Goal: Find specific page/section: Find specific page/section

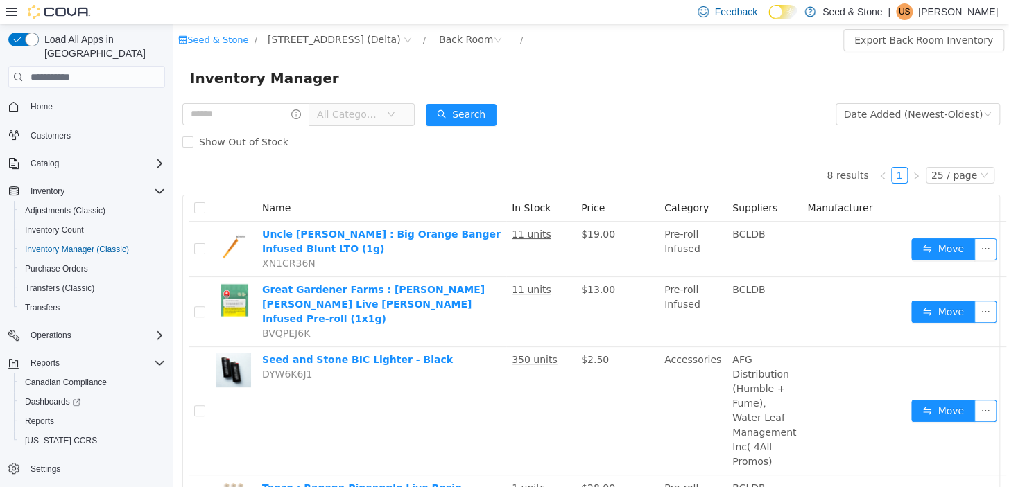
scroll to position [109, 0]
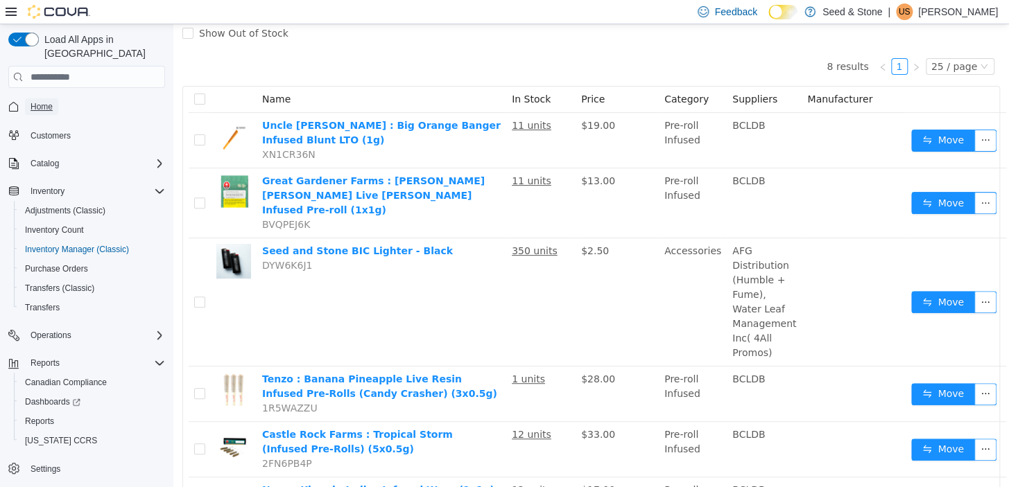
click at [40, 101] on span "Home" at bounding box center [42, 106] width 22 height 11
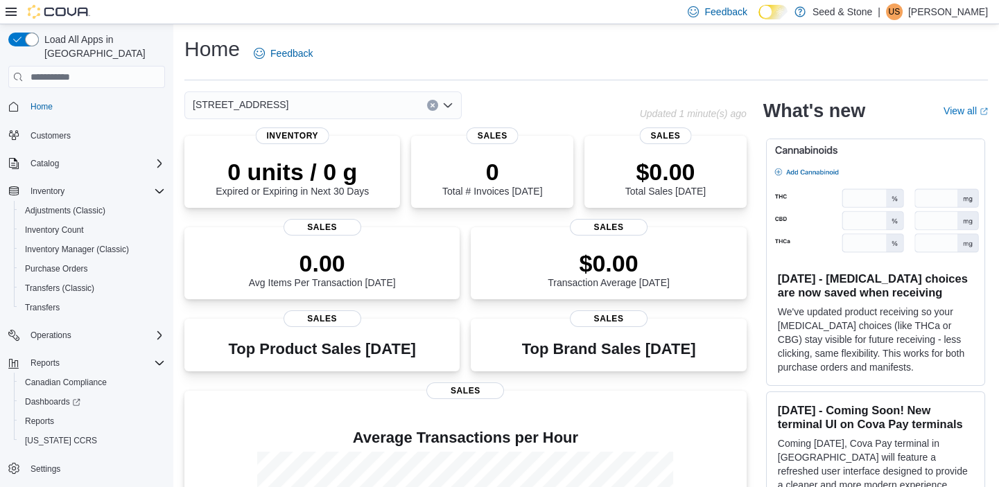
click at [448, 105] on icon "Open list of options" at bounding box center [447, 105] width 11 height 11
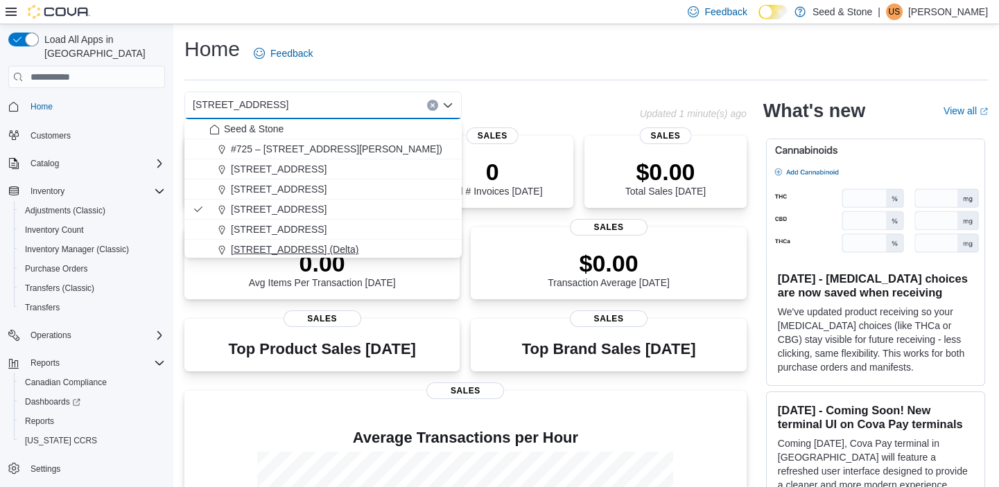
click at [296, 245] on span "[STREET_ADDRESS] (Delta)" at bounding box center [295, 250] width 128 height 14
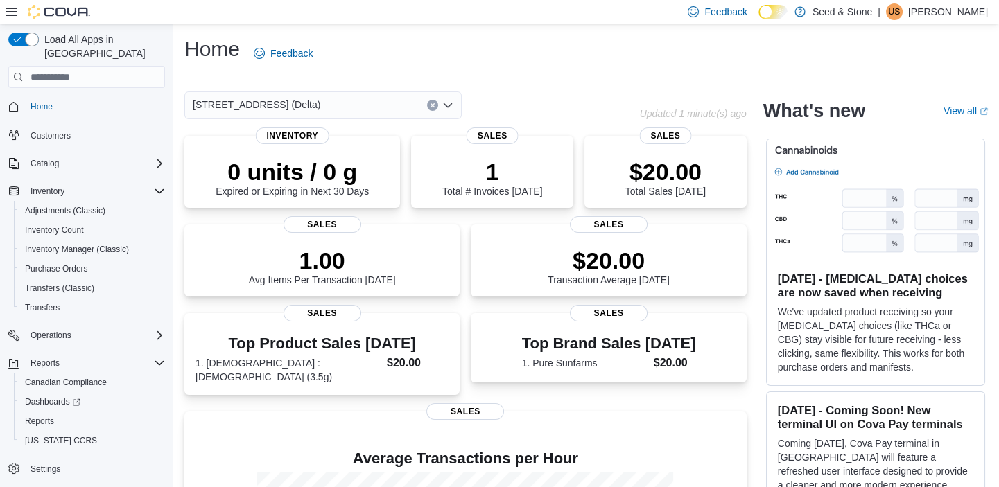
click at [451, 104] on icon "Open list of options" at bounding box center [448, 105] width 8 height 4
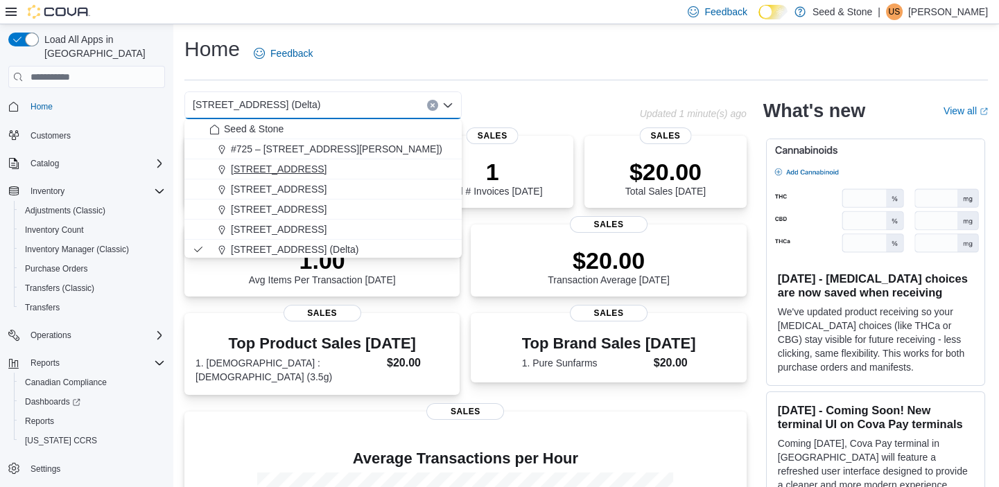
click at [323, 164] on div "[STREET_ADDRESS]" at bounding box center [331, 169] width 244 height 14
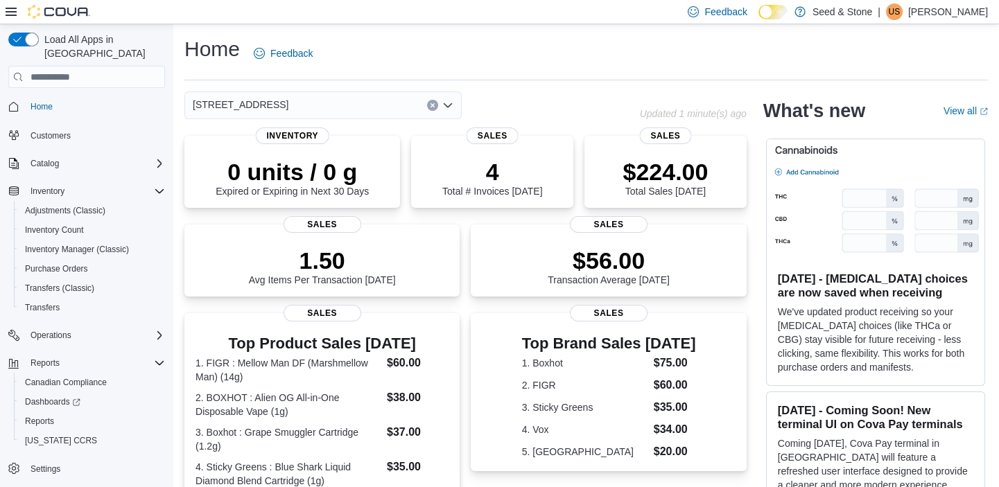
click at [447, 105] on icon "Open list of options" at bounding box center [448, 105] width 8 height 4
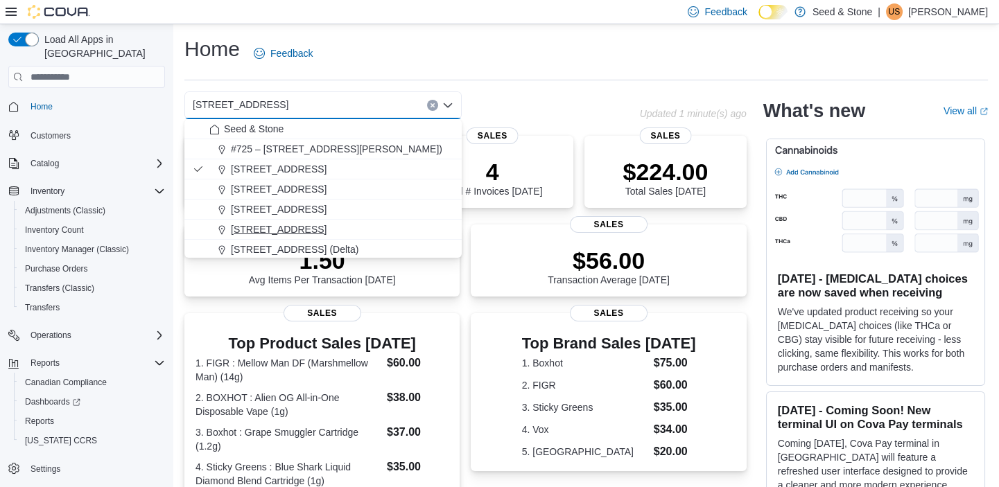
click at [310, 227] on span "[STREET_ADDRESS]" at bounding box center [279, 230] width 96 height 14
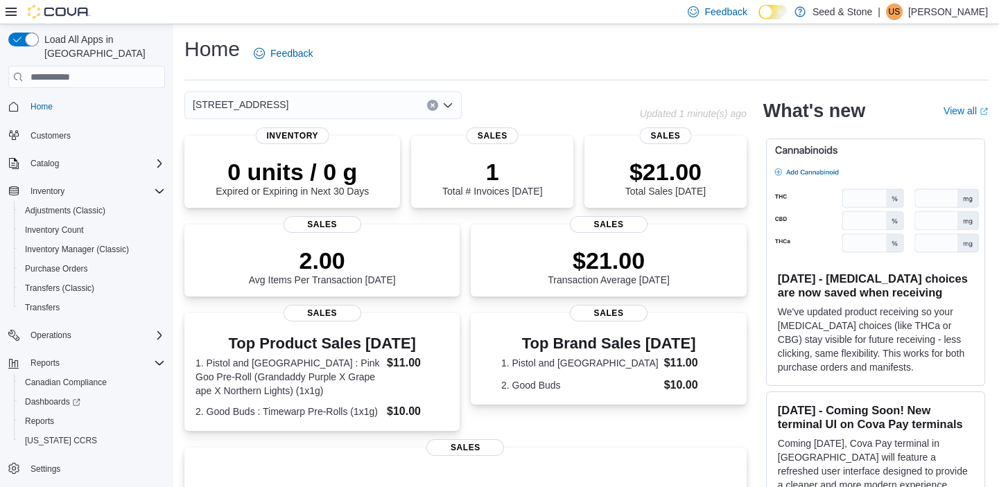
click at [447, 105] on icon "Open list of options" at bounding box center [448, 105] width 8 height 4
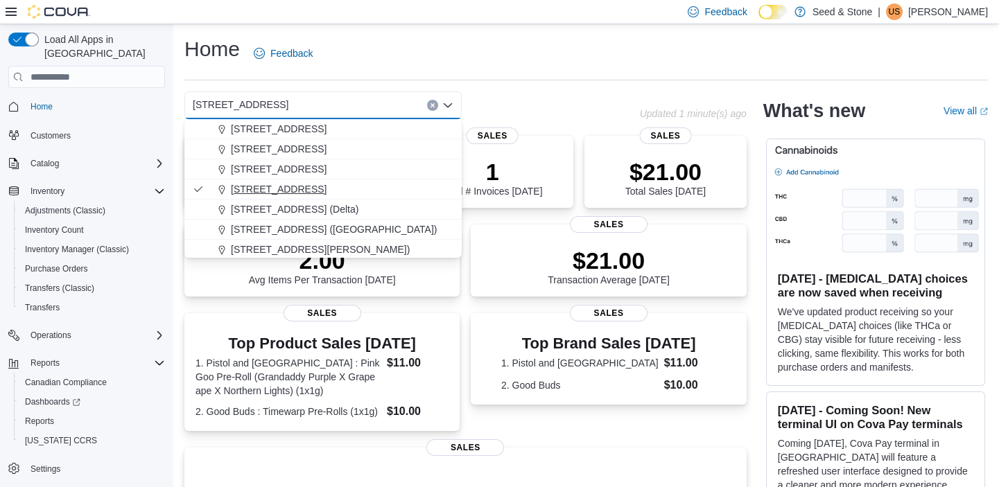
scroll to position [62, 0]
click at [322, 201] on span "[STREET_ADDRESS] ([GEOGRAPHIC_DATA])" at bounding box center [334, 207] width 206 height 14
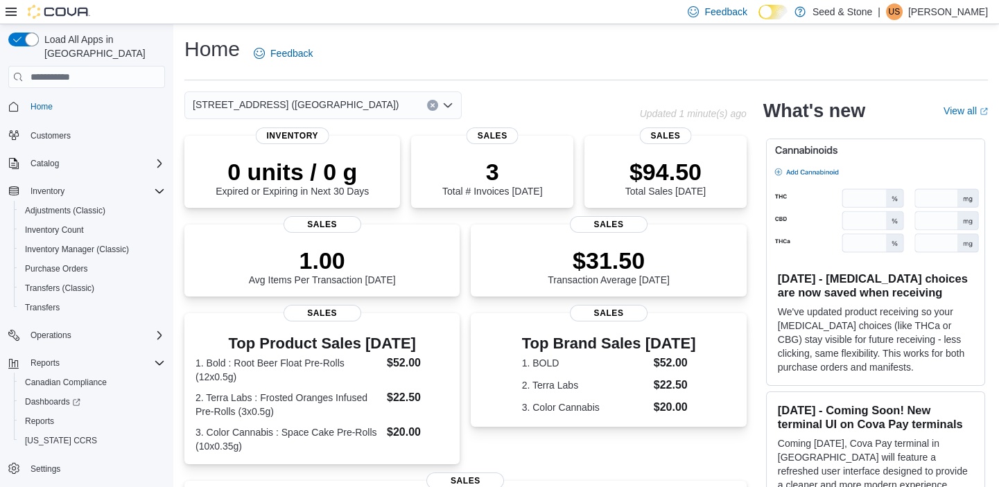
click at [447, 103] on icon "Open list of options" at bounding box center [447, 105] width 11 height 11
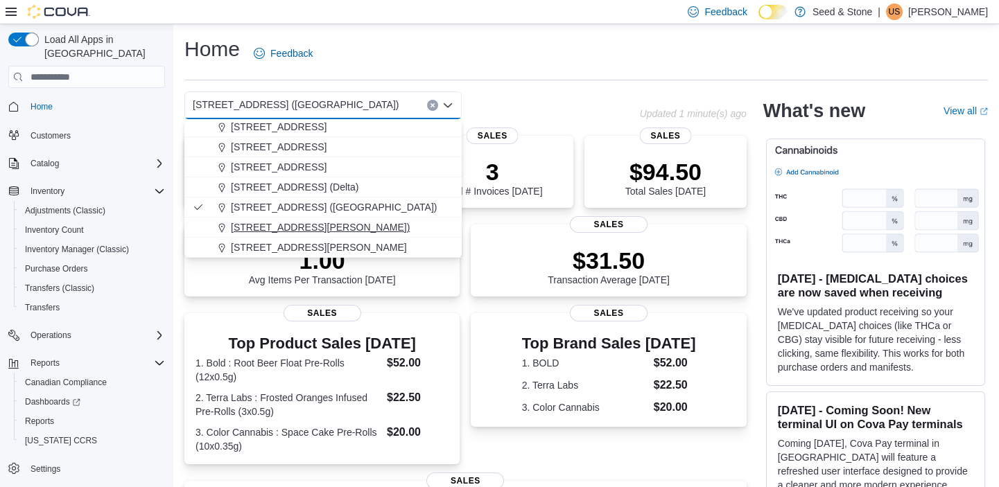
click at [333, 222] on span "[STREET_ADDRESS][PERSON_NAME])" at bounding box center [320, 228] width 179 height 14
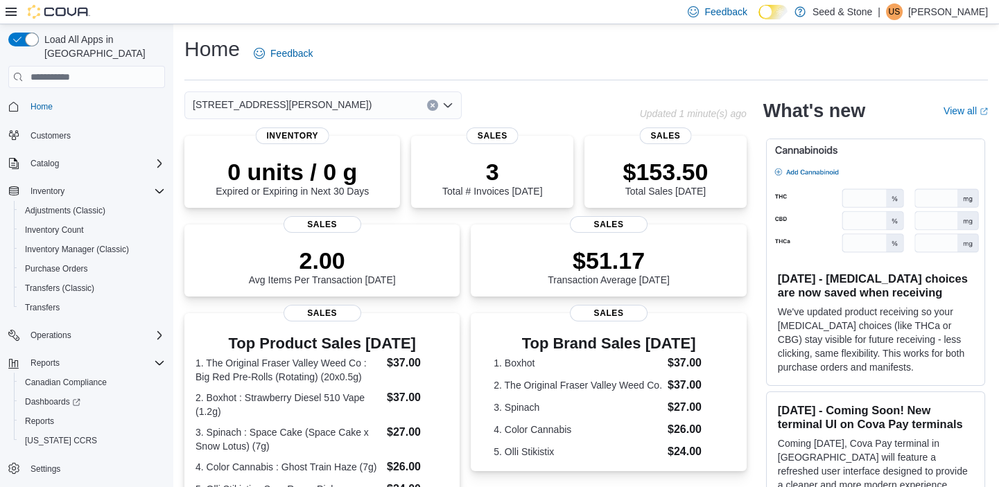
click at [448, 102] on icon "Open list of options" at bounding box center [447, 105] width 11 height 11
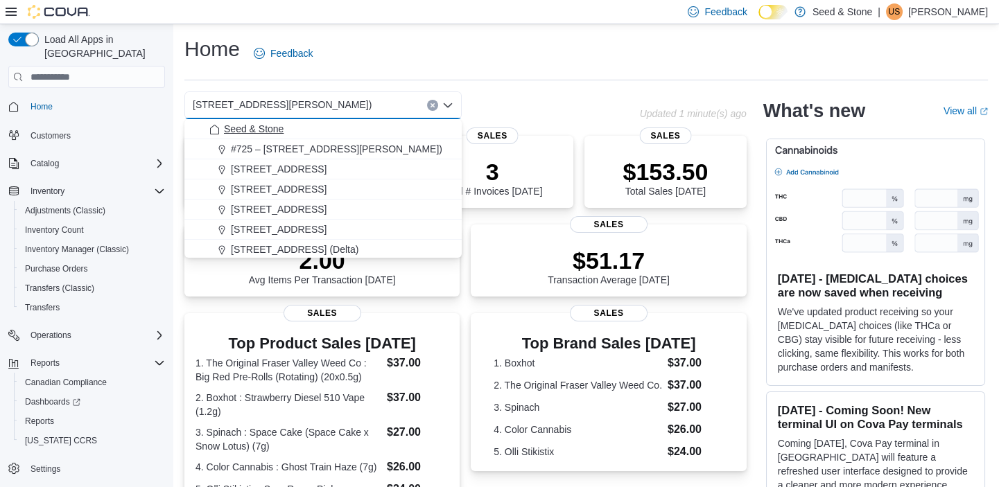
click at [340, 127] on div "Seed & Stone" at bounding box center [331, 129] width 244 height 14
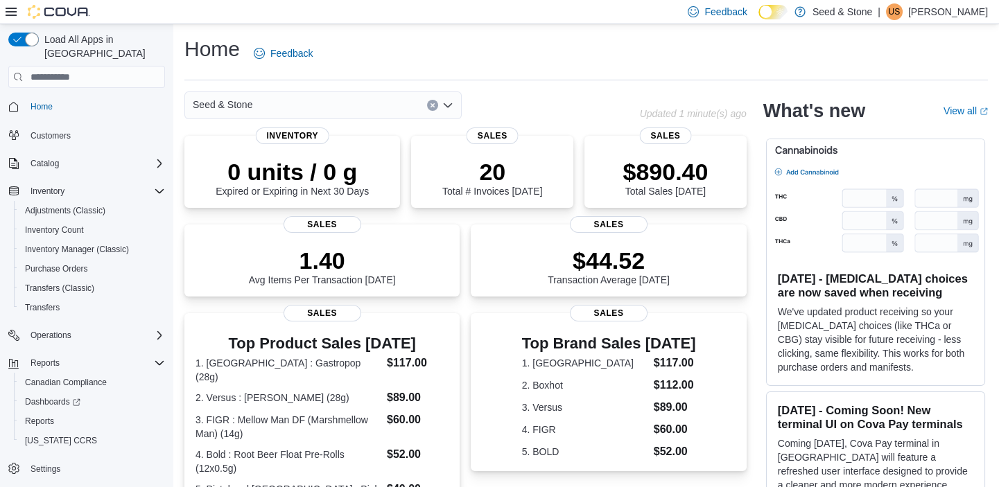
click at [451, 104] on icon "Open list of options" at bounding box center [448, 105] width 8 height 4
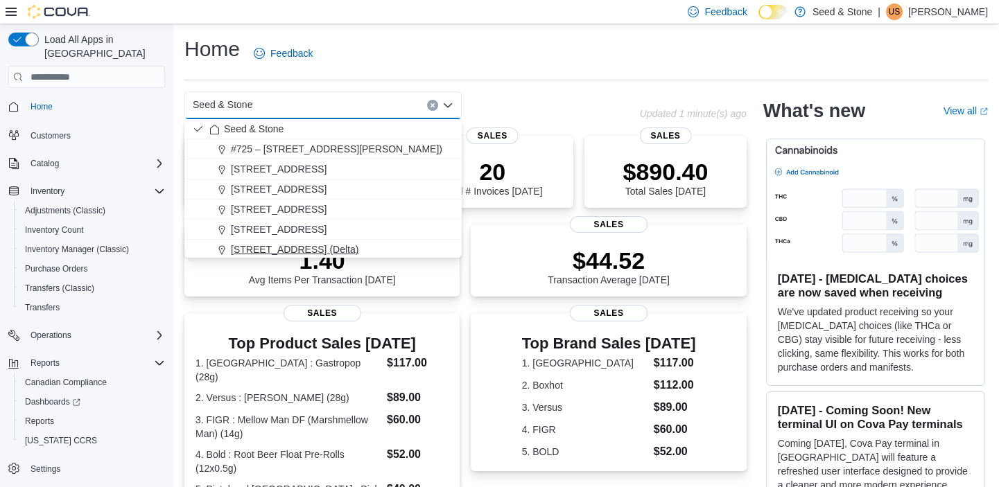
click at [274, 243] on span "[STREET_ADDRESS] (Delta)" at bounding box center [295, 250] width 128 height 14
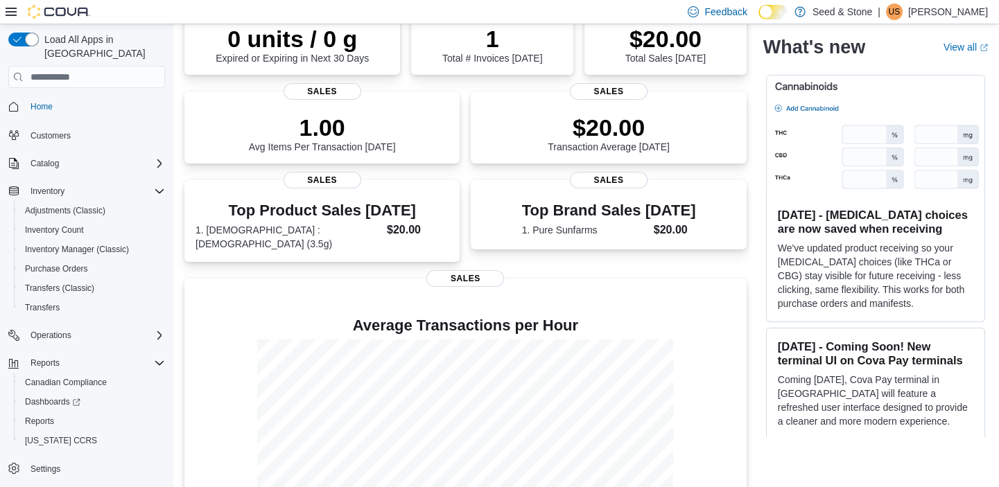
scroll to position [0, 0]
